Goal: Task Accomplishment & Management: Use online tool/utility

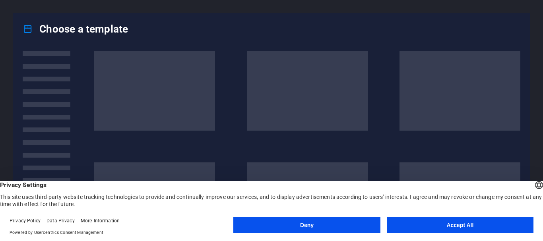
click at [428, 224] on button "Accept All" at bounding box center [460, 226] width 147 height 16
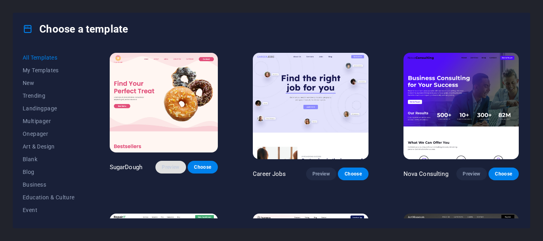
click at [173, 169] on span "Preview" at bounding box center [170, 167] width 17 height 6
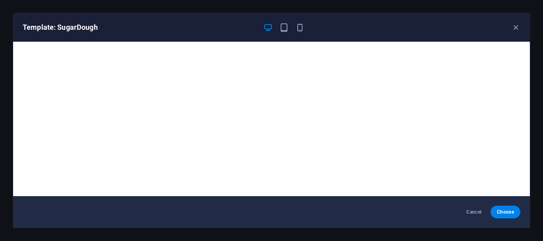
click at [269, 25] on icon "button" at bounding box center [268, 27] width 9 height 9
click at [288, 29] on div at bounding box center [283, 28] width 41 height 10
click at [283, 27] on icon "button" at bounding box center [284, 27] width 9 height 9
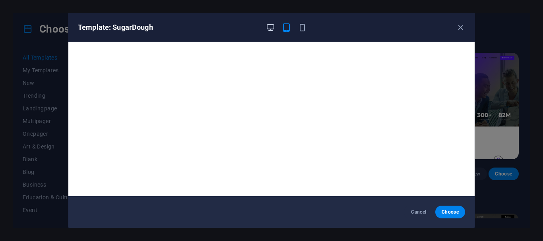
click at [267, 24] on icon "button" at bounding box center [270, 27] width 9 height 9
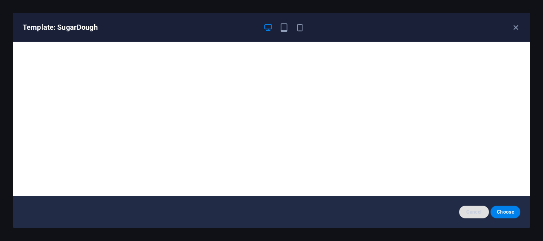
click at [482, 211] on span "Cancel" at bounding box center [474, 212] width 17 height 6
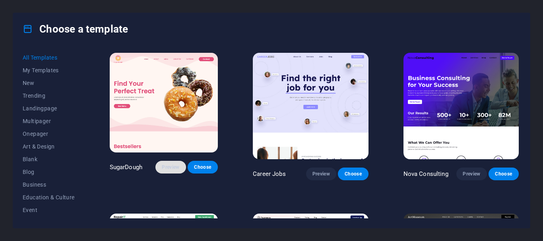
click at [179, 171] on span "Preview" at bounding box center [170, 167] width 17 height 6
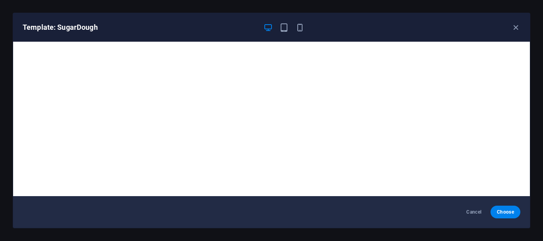
scroll to position [2, 0]
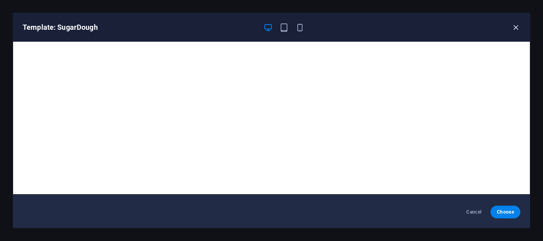
click at [516, 27] on icon "button" at bounding box center [515, 27] width 9 height 9
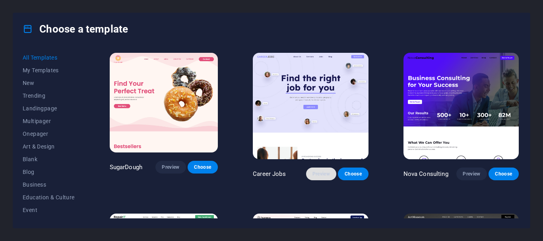
click at [325, 173] on span "Preview" at bounding box center [321, 174] width 17 height 6
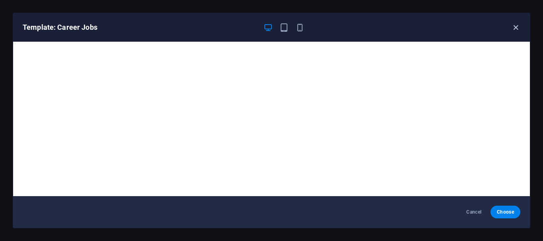
click at [516, 25] on icon "button" at bounding box center [515, 27] width 9 height 9
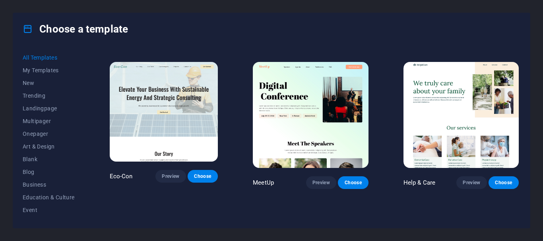
scroll to position [928, 0]
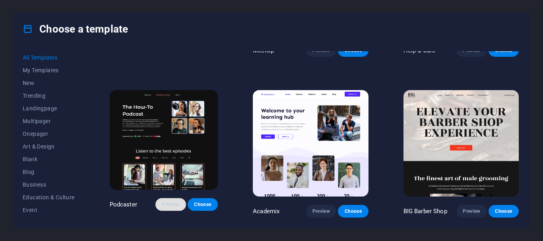
click at [175, 198] on button "Preview" at bounding box center [170, 204] width 30 height 13
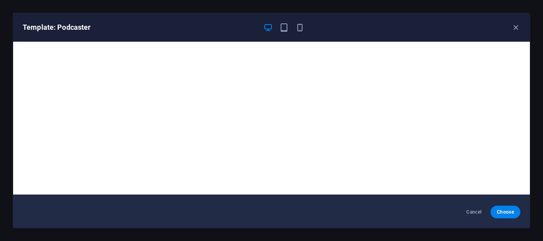
scroll to position [2, 0]
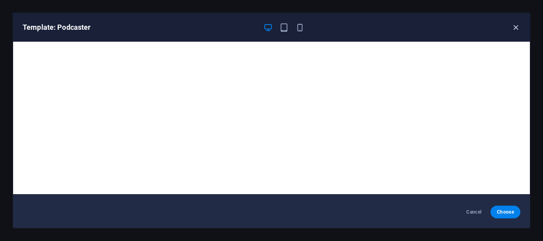
click at [514, 32] on icon "button" at bounding box center [515, 27] width 9 height 9
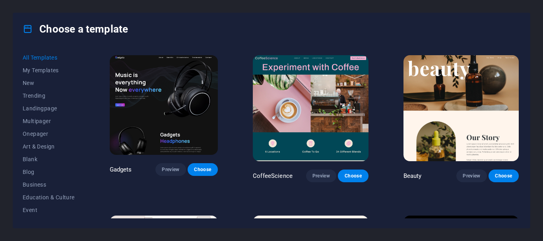
scroll to position [2254, 0]
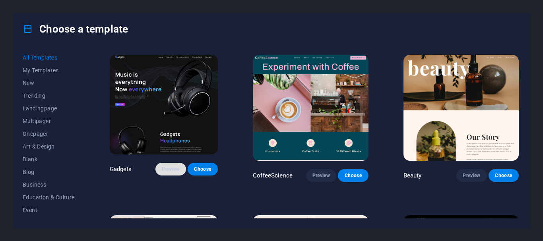
click at [177, 163] on button "Preview" at bounding box center [170, 169] width 30 height 13
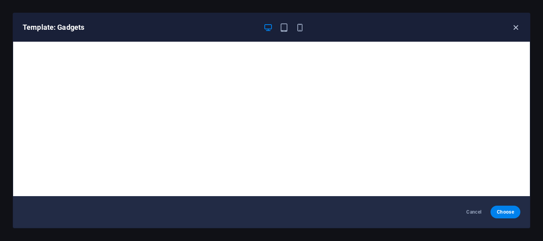
click at [514, 26] on icon "button" at bounding box center [515, 27] width 9 height 9
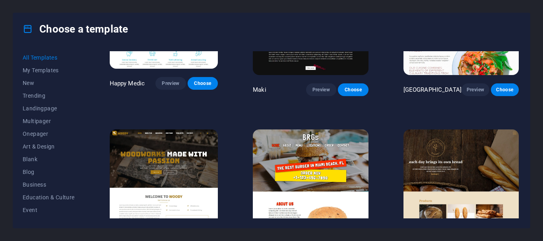
scroll to position [4242, 0]
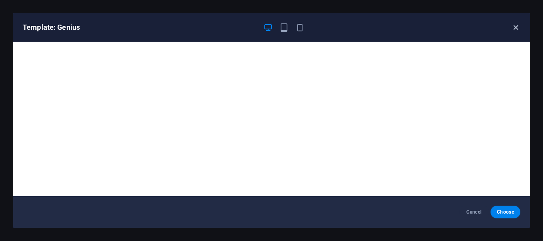
click at [511, 28] on icon "button" at bounding box center [515, 27] width 9 height 9
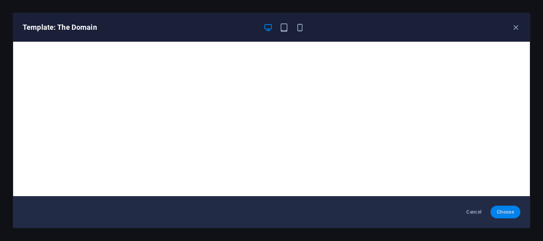
click at [495, 214] on button "Choose" at bounding box center [506, 212] width 30 height 13
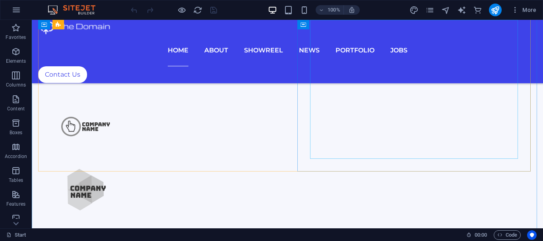
scroll to position [398, 0]
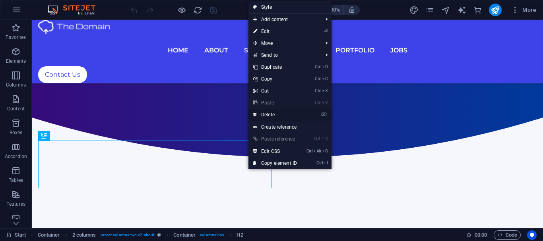
click at [268, 114] on link "⌦ Delete" at bounding box center [275, 115] width 53 height 12
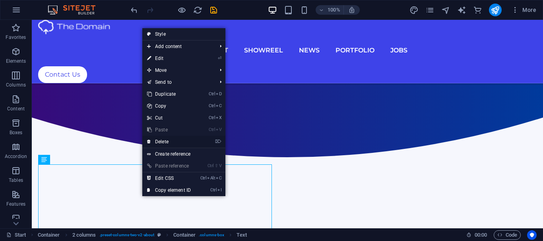
click at [173, 146] on link "⌦ Delete" at bounding box center [168, 142] width 53 height 12
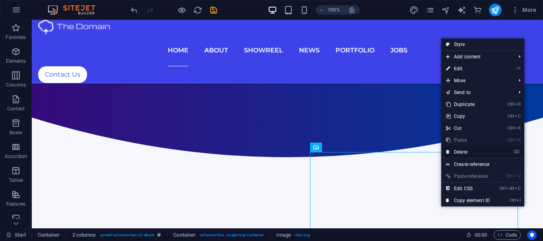
click at [473, 151] on link "⌦ Delete" at bounding box center [467, 152] width 53 height 12
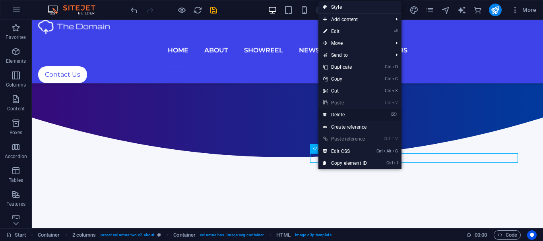
drag, startPoint x: 356, startPoint y: 115, endPoint x: 322, endPoint y: 93, distance: 39.8
click at [356, 115] on link "⌦ Delete" at bounding box center [345, 115] width 53 height 12
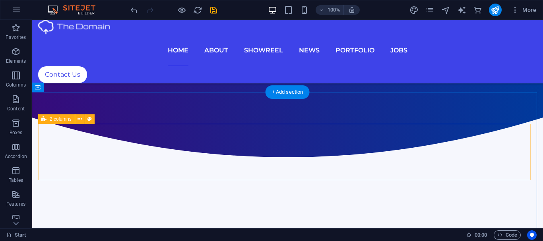
scroll to position [530, 0]
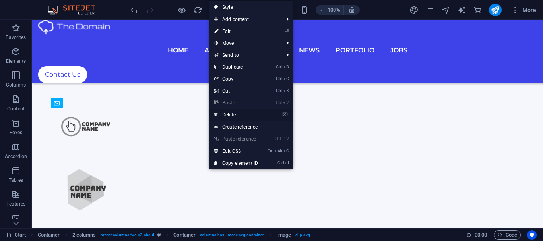
click at [223, 117] on link "⌦ Delete" at bounding box center [236, 115] width 53 height 12
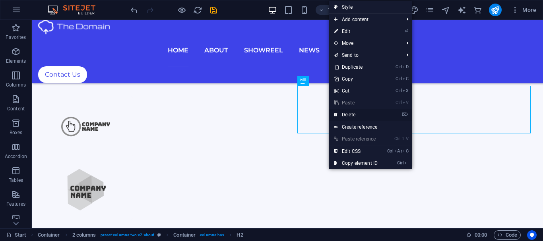
drag, startPoint x: 344, startPoint y: 117, endPoint x: 313, endPoint y: 100, distance: 35.6
click at [344, 117] on link "⌦ Delete" at bounding box center [355, 115] width 53 height 12
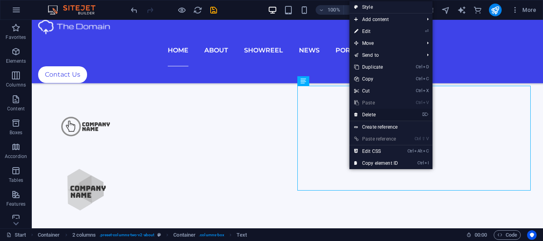
click at [365, 119] on link "⌦ Delete" at bounding box center [376, 115] width 53 height 12
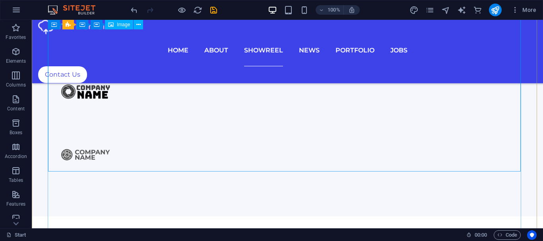
scroll to position [1061, 0]
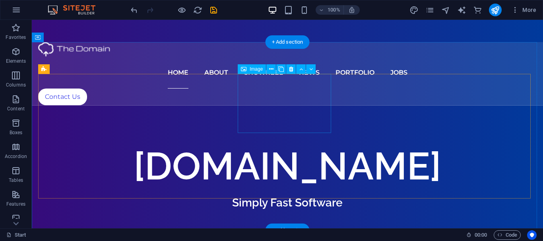
scroll to position [132, 0]
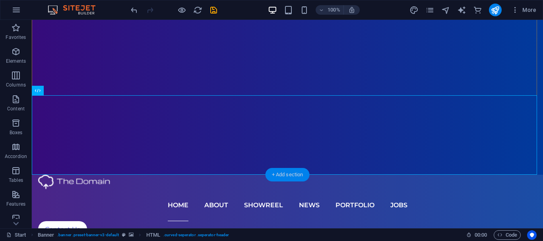
click at [275, 172] on div "+ Add section" at bounding box center [288, 175] width 44 height 14
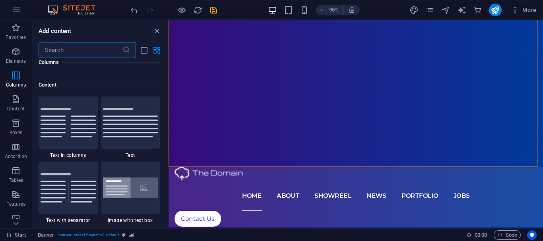
scroll to position [1259, 0]
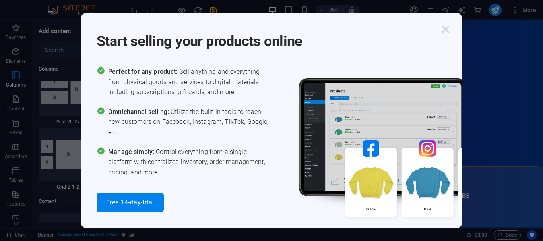
click at [449, 25] on icon "button" at bounding box center [446, 29] width 14 height 14
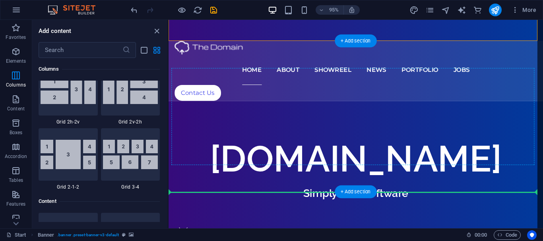
scroll to position [132, 0]
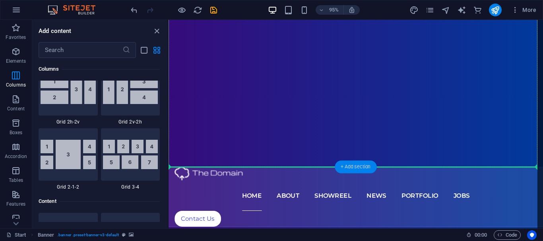
click at [357, 165] on div "+ Add section" at bounding box center [356, 167] width 42 height 13
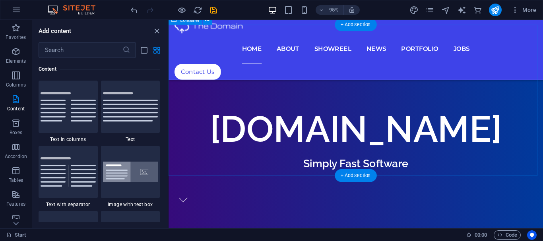
scroll to position [398, 0]
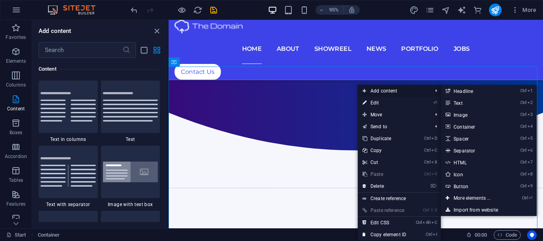
click at [383, 94] on span "Add content" at bounding box center [393, 91] width 71 height 12
click at [466, 101] on link "Ctrl 2 Text" at bounding box center [474, 103] width 66 height 12
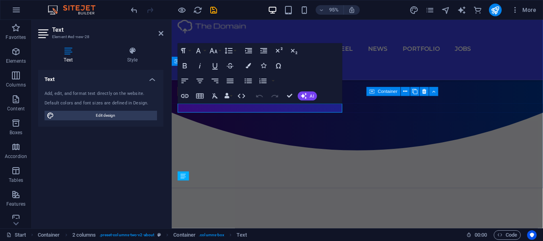
scroll to position [397, 0]
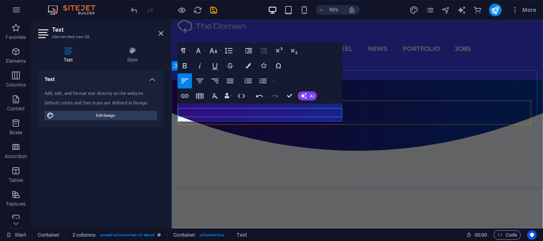
scroll to position [392, 0]
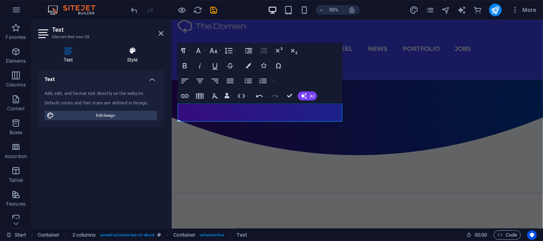
click at [134, 53] on icon at bounding box center [132, 51] width 62 height 8
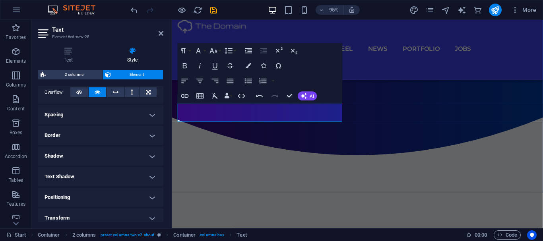
scroll to position [200, 0]
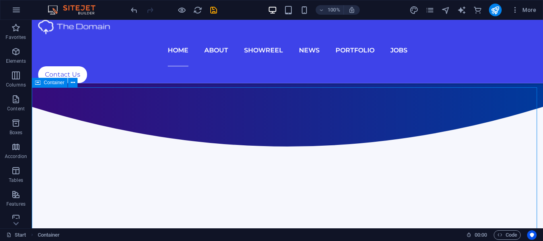
click at [183, 5] on div at bounding box center [173, 10] width 89 height 13
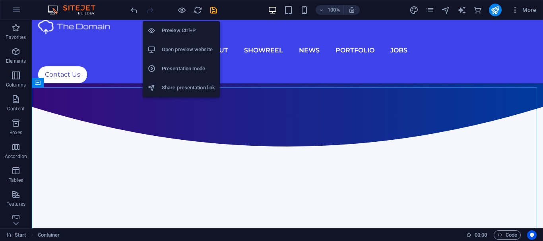
click at [182, 29] on h6 "Preview Ctrl+P" at bounding box center [188, 31] width 53 height 10
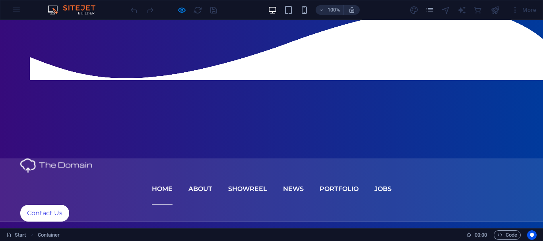
scroll to position [144, 0]
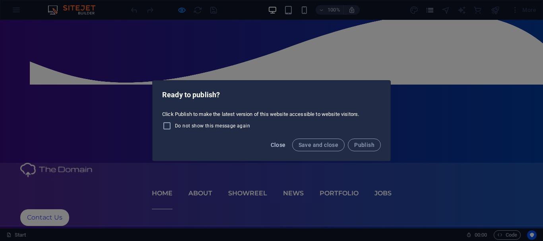
click at [275, 142] on span "Close" at bounding box center [278, 145] width 15 height 6
